Goal: Task Accomplishment & Management: Use online tool/utility

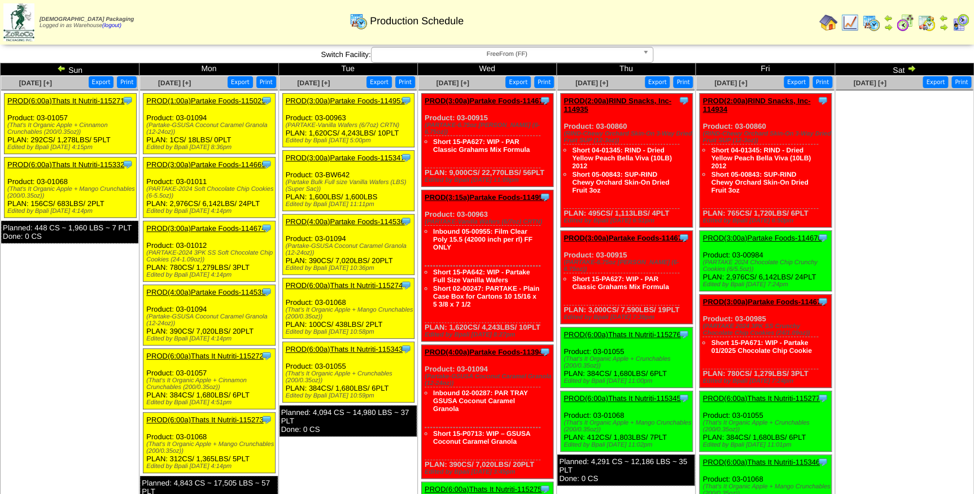
click at [462, 51] on span "FreeFrom (FF)" at bounding box center [507, 54] width 262 height 14
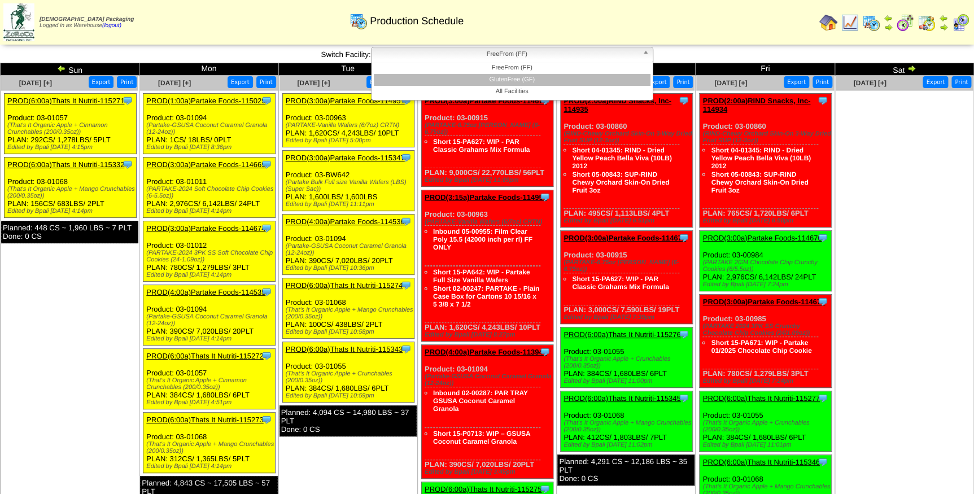
click at [463, 79] on li "GlutenFree (GF)" at bounding box center [512, 80] width 277 height 12
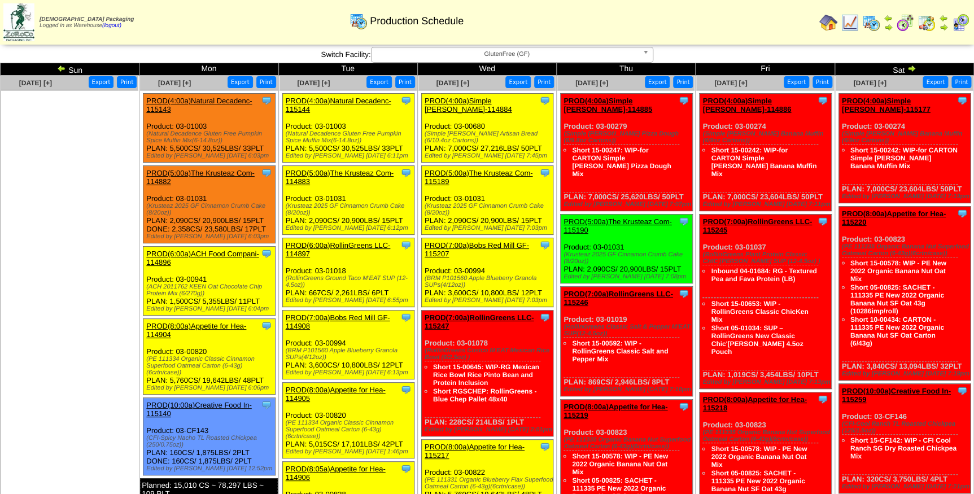
click at [492, 100] on link "PROD(4:00a)Simple [PERSON_NAME]-114884" at bounding box center [467, 105] width 87 height 17
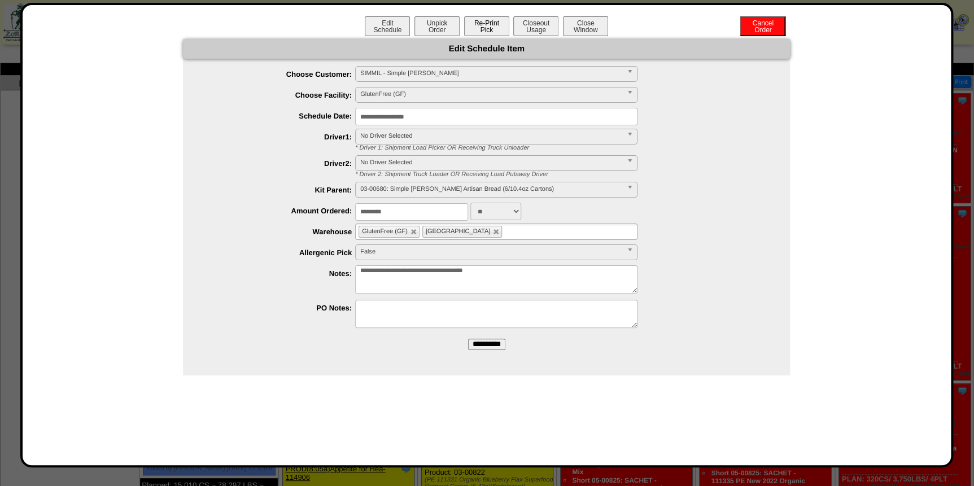
click at [481, 25] on button "Re-Print Pick" at bounding box center [486, 26] width 45 height 20
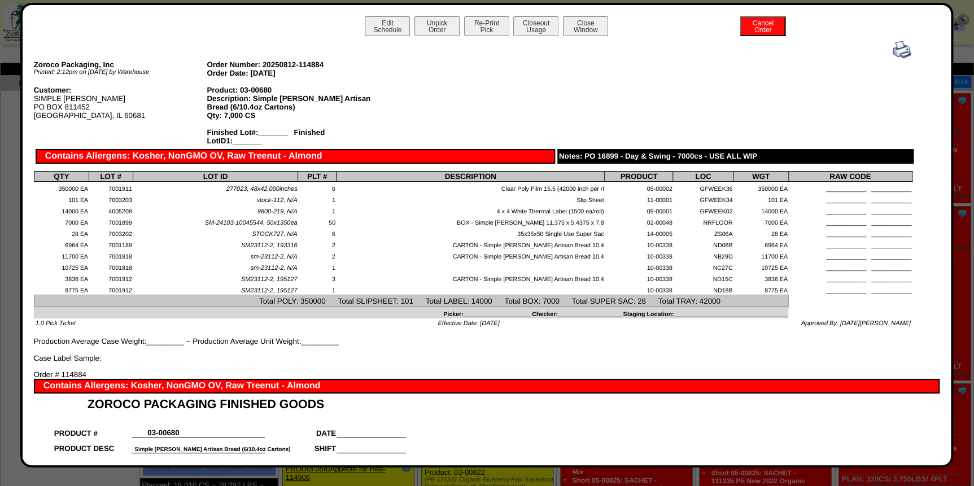
click at [892, 50] on img at bounding box center [901, 50] width 18 height 18
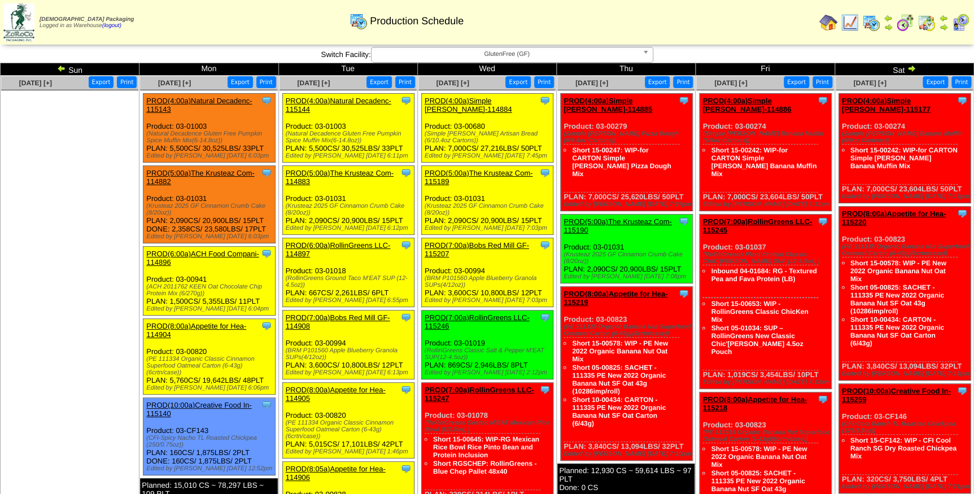
click at [499, 169] on link "PROD(5:00a)The Krusteaz Com-115189" at bounding box center [478, 177] width 108 height 17
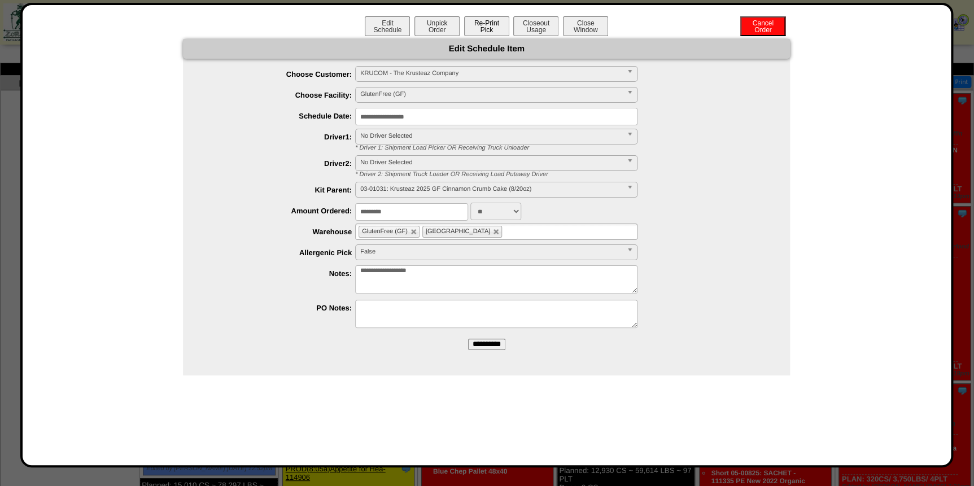
click at [502, 29] on button "Re-Print Pick" at bounding box center [486, 26] width 45 height 20
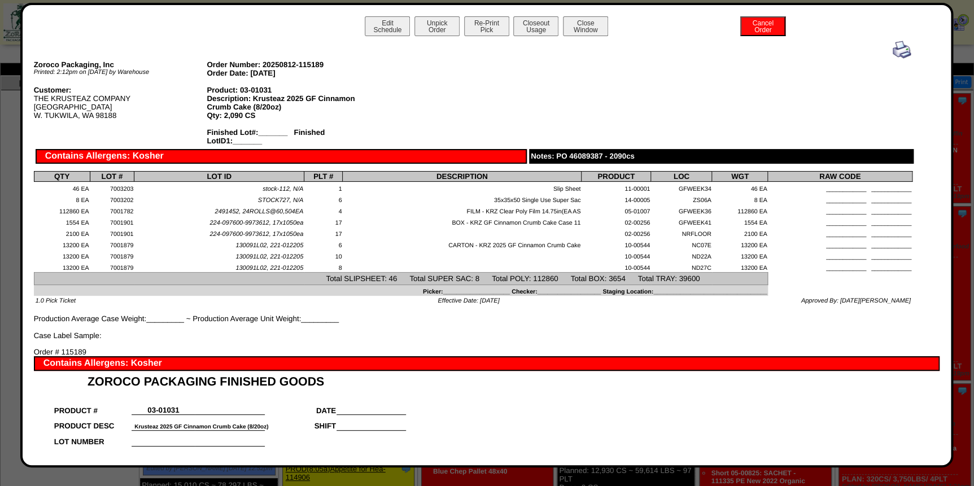
click at [892, 47] on img at bounding box center [901, 50] width 18 height 18
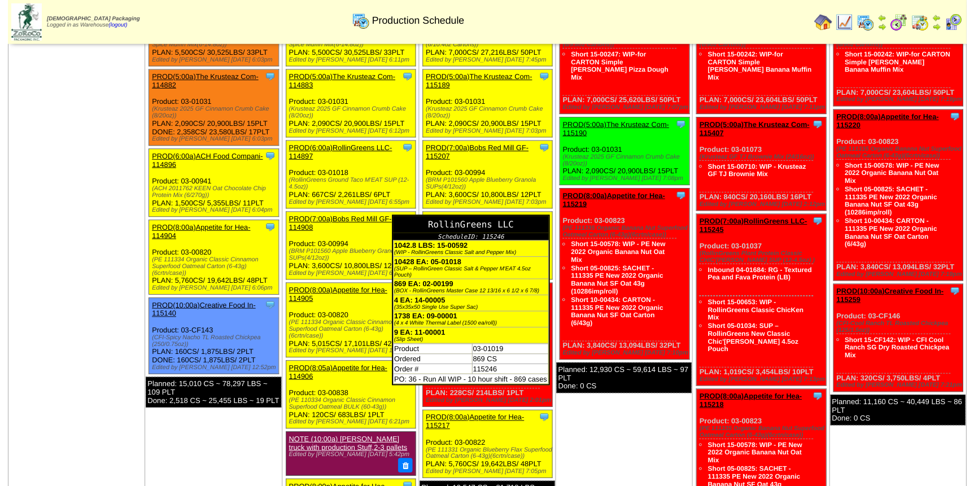
scroll to position [102, 0]
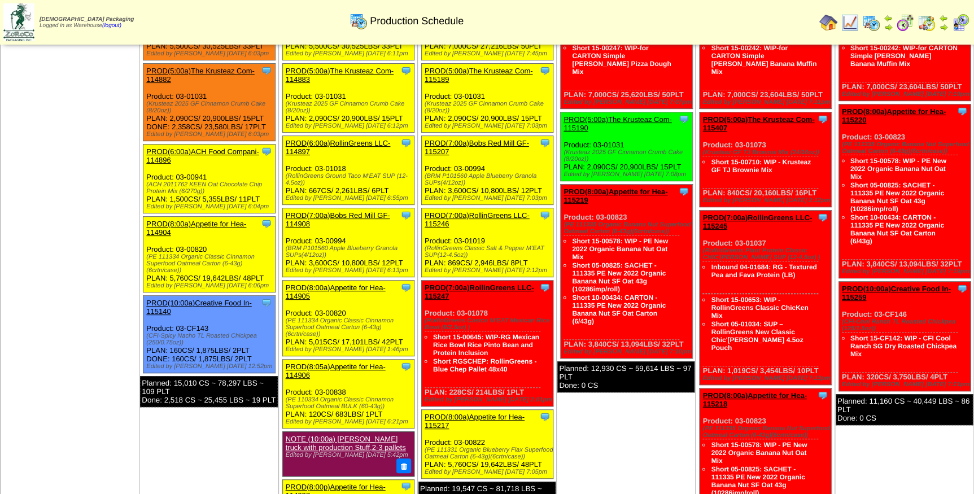
click at [497, 139] on link "PROD(7:00a)Bobs Red Mill GF-115207" at bounding box center [476, 147] width 104 height 17
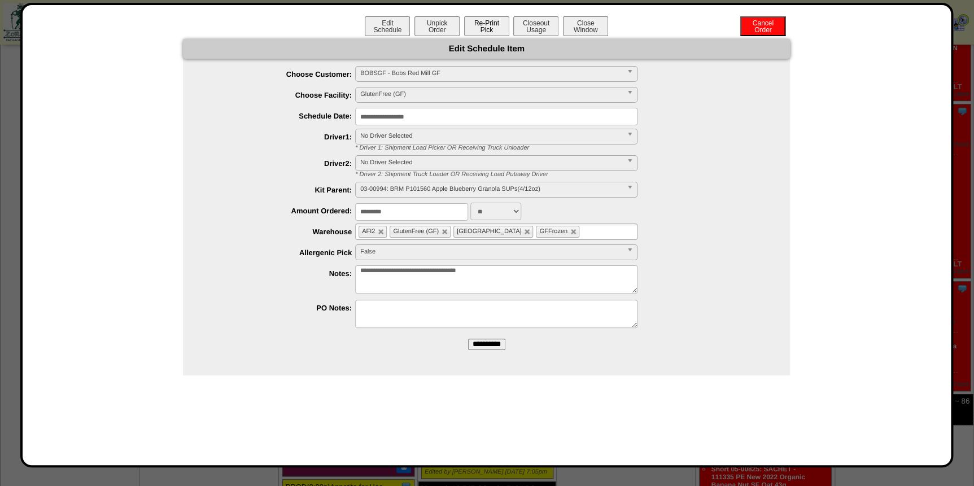
click at [490, 29] on button "Re-Print Pick" at bounding box center [486, 26] width 45 height 20
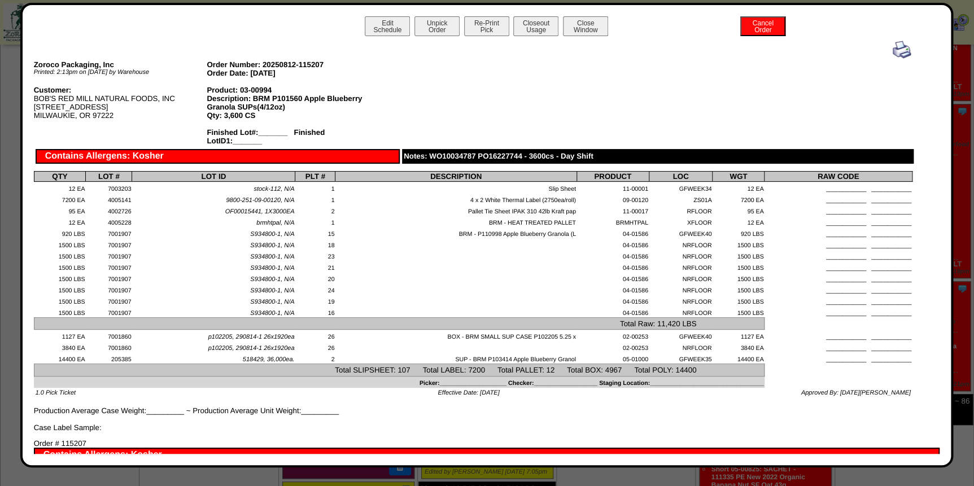
click at [895, 49] on img at bounding box center [901, 50] width 18 height 18
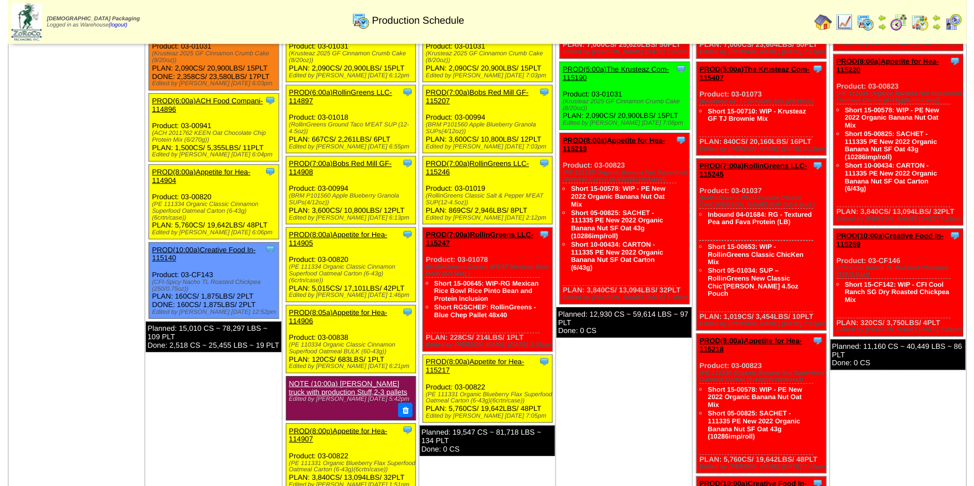
scroll to position [154, 0]
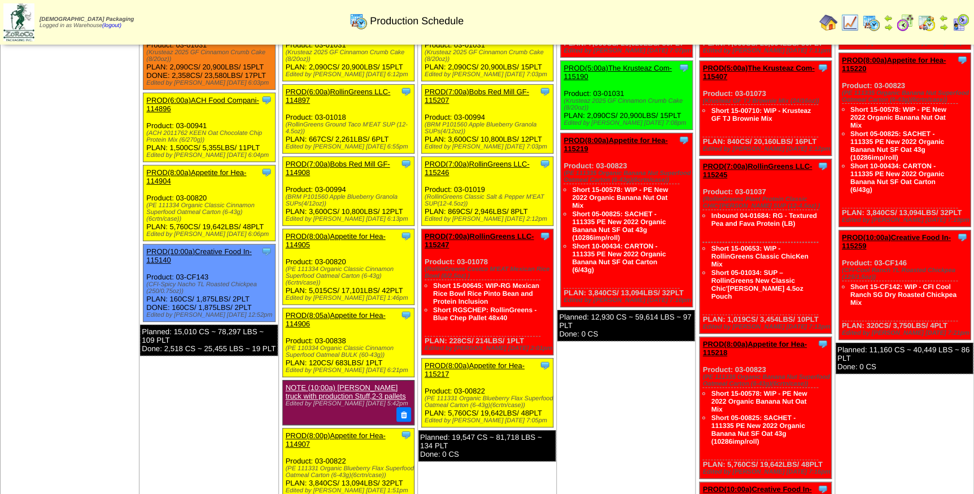
click at [490, 160] on link "PROD(7:00a)RollinGreens LLC-115246" at bounding box center [476, 168] width 105 height 17
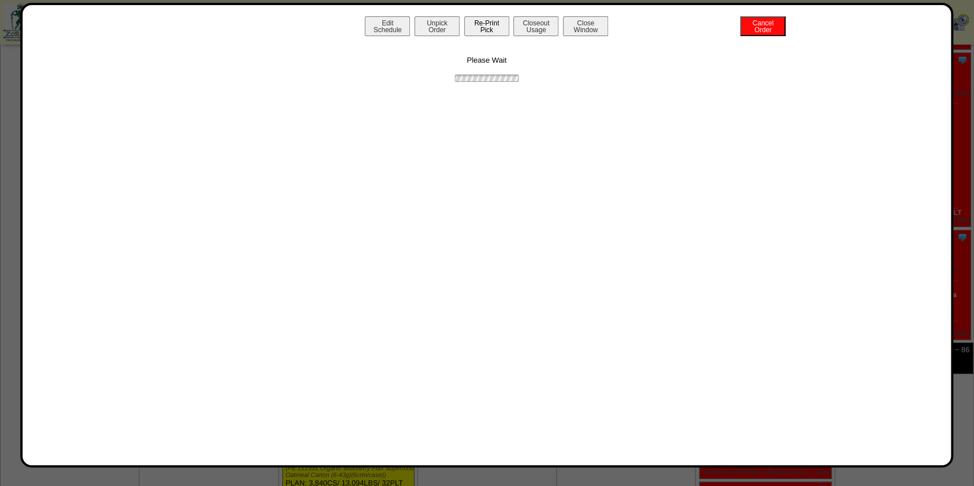
click at [487, 20] on button "Re-Print Pick" at bounding box center [486, 26] width 45 height 20
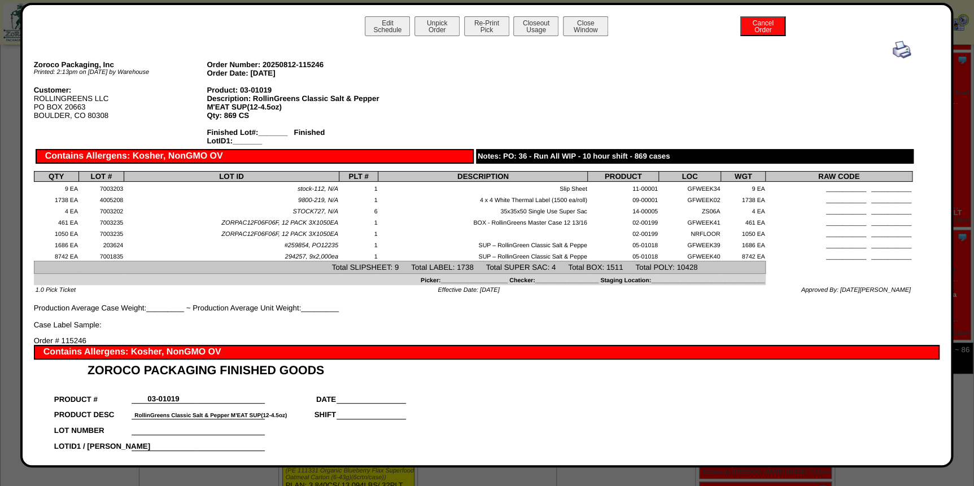
click at [893, 54] on img at bounding box center [901, 50] width 18 height 18
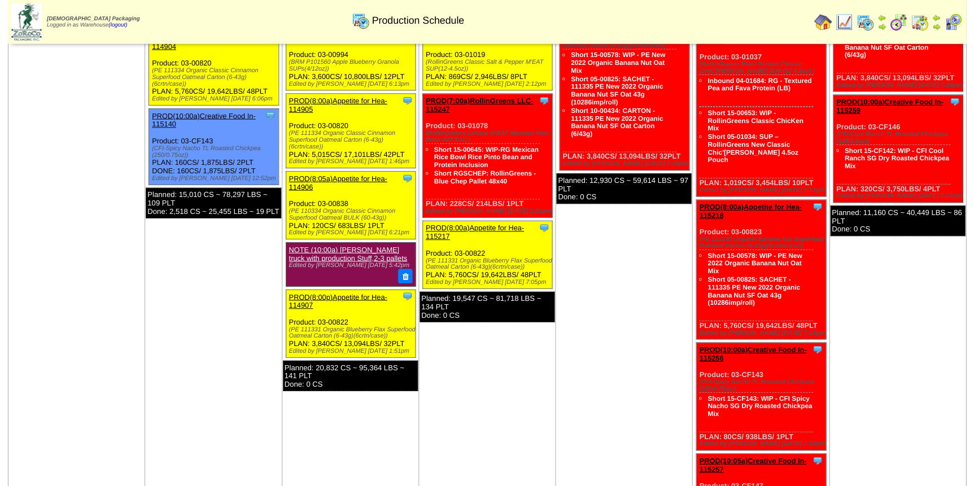
scroll to position [308, 0]
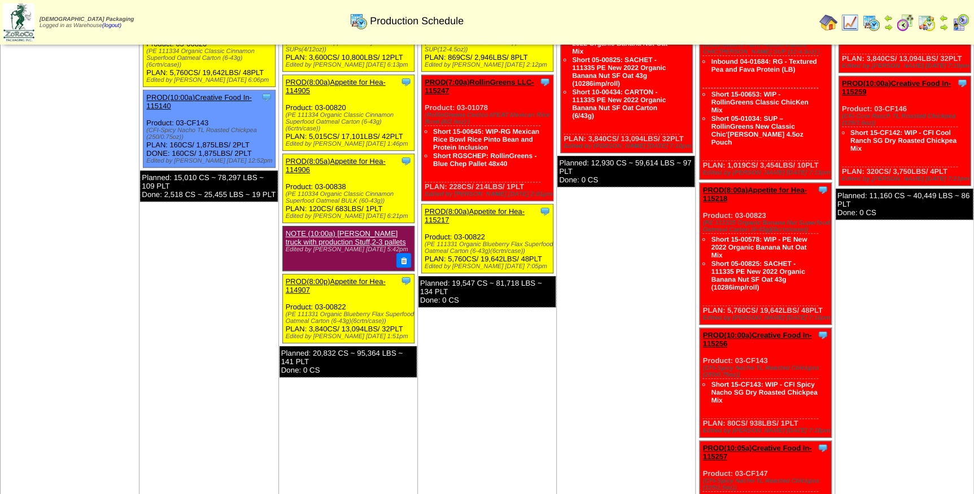
click at [483, 207] on link "PROD(8:00a)Appetite for Hea-115217" at bounding box center [474, 215] width 100 height 17
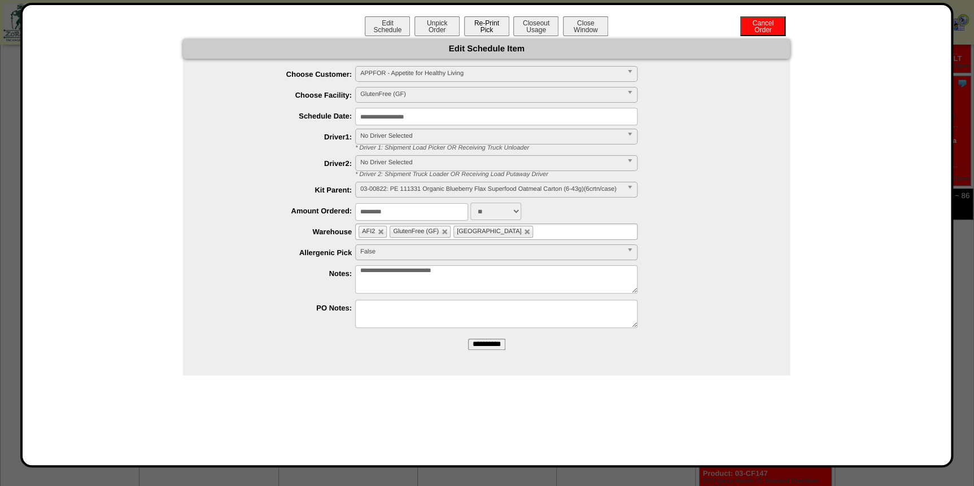
click at [490, 28] on button "Re-Print Pick" at bounding box center [486, 26] width 45 height 20
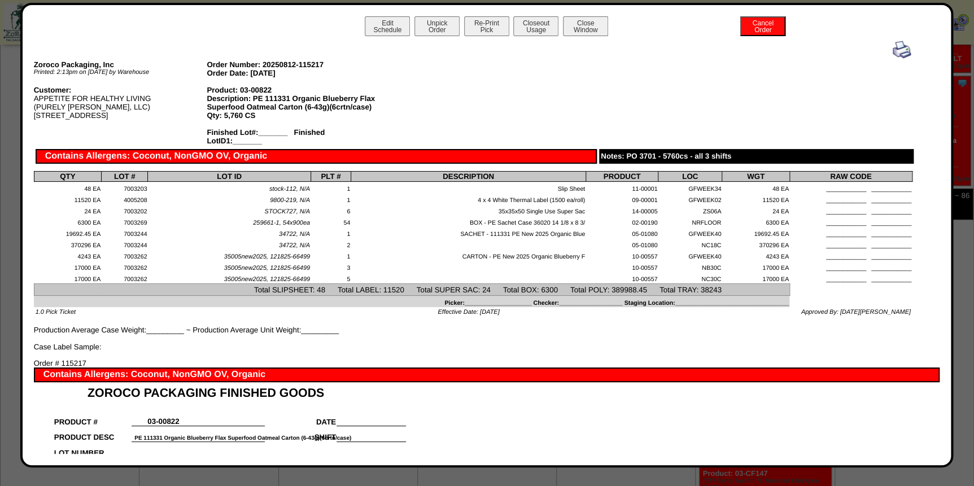
click at [896, 45] on img at bounding box center [901, 50] width 18 height 18
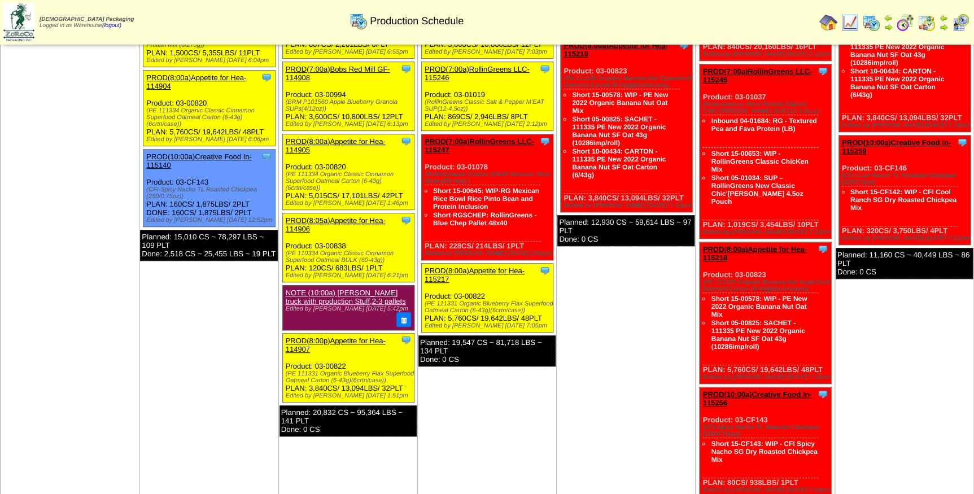
scroll to position [256, 0]
